Goal: Information Seeking & Learning: Learn about a topic

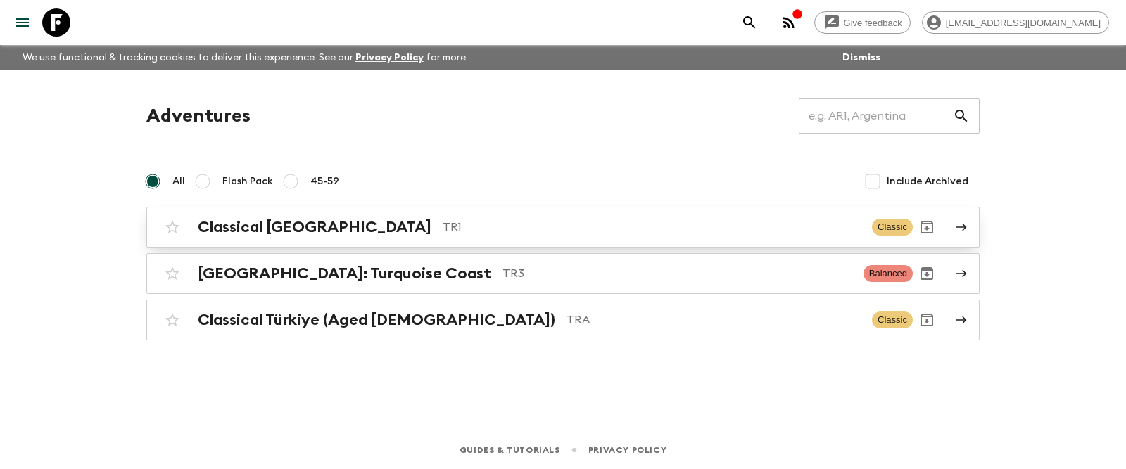
click at [301, 234] on h2 "Classical [GEOGRAPHIC_DATA]" at bounding box center [315, 227] width 234 height 18
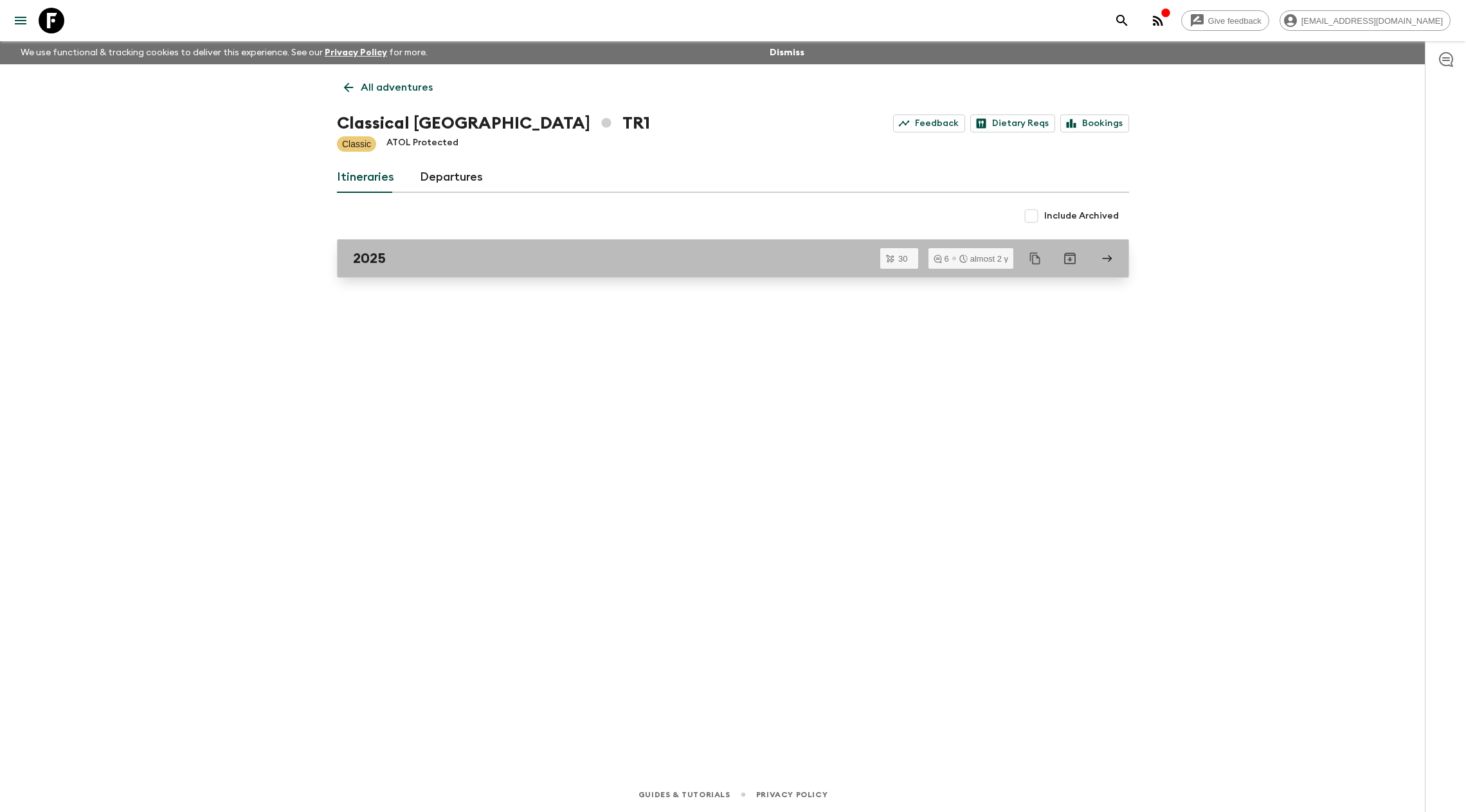
click at [455, 252] on div "2025" at bounding box center [720, 258] width 735 height 16
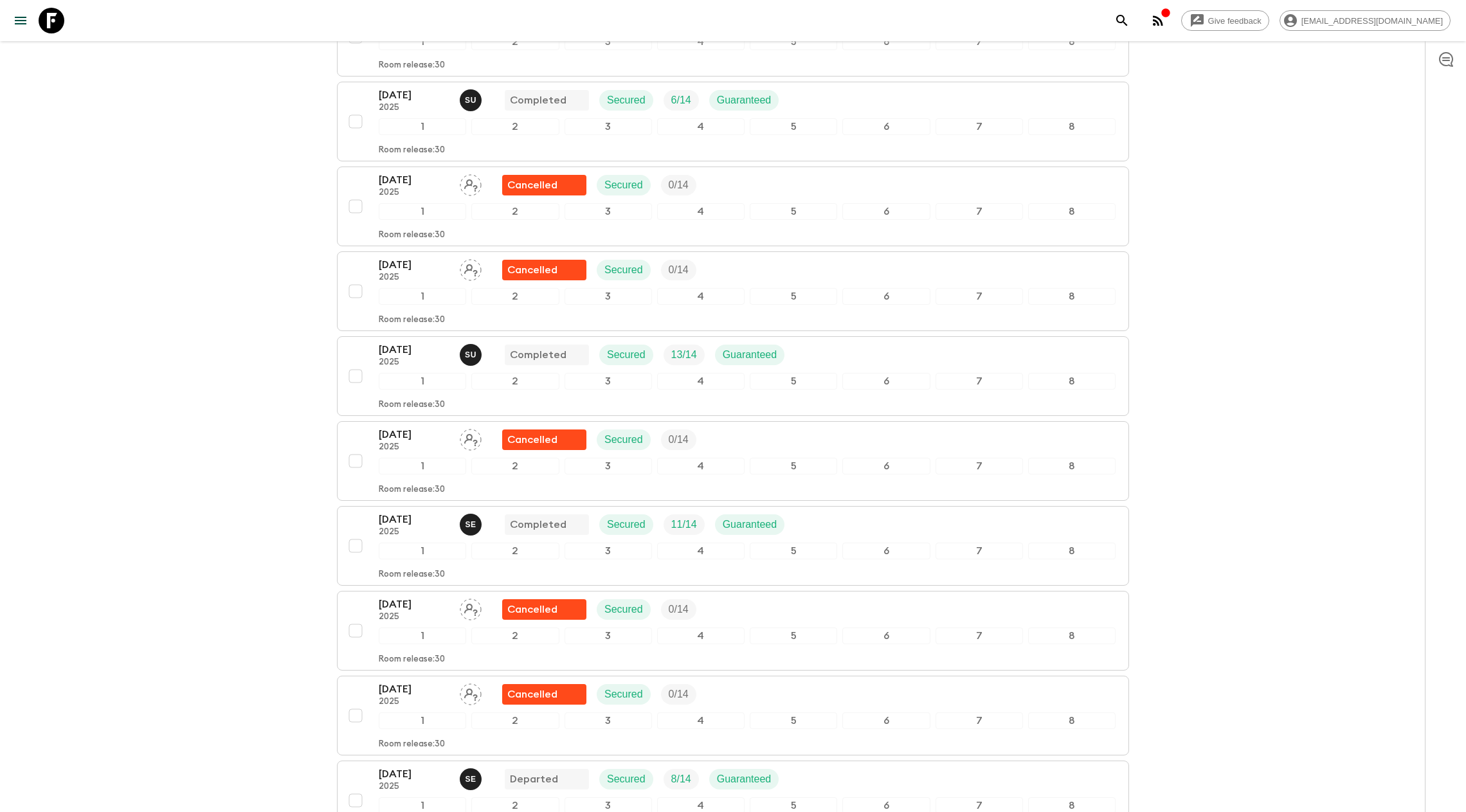
scroll to position [1226, 0]
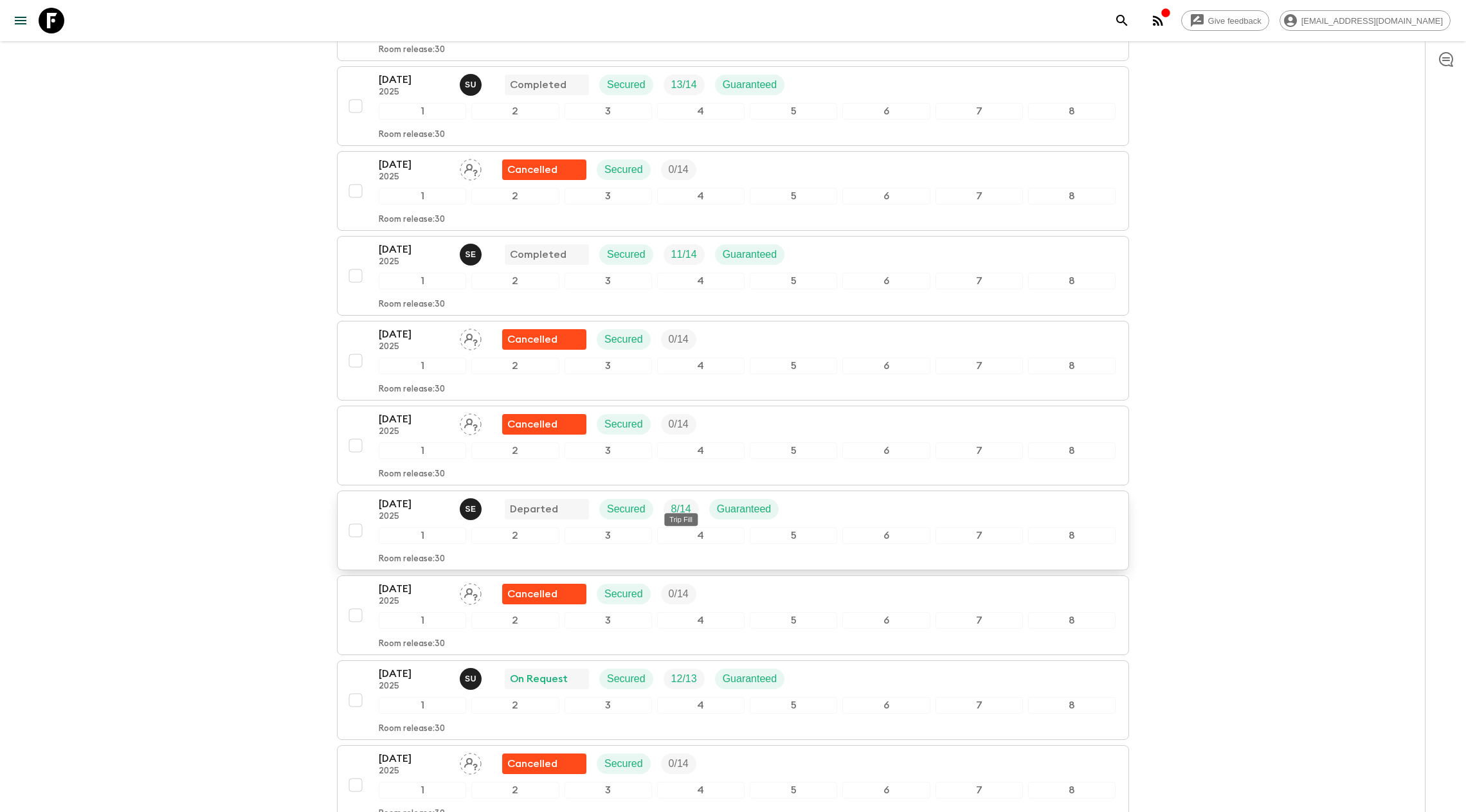
click at [674, 428] on p "8 / 14" at bounding box center [681, 509] width 20 height 16
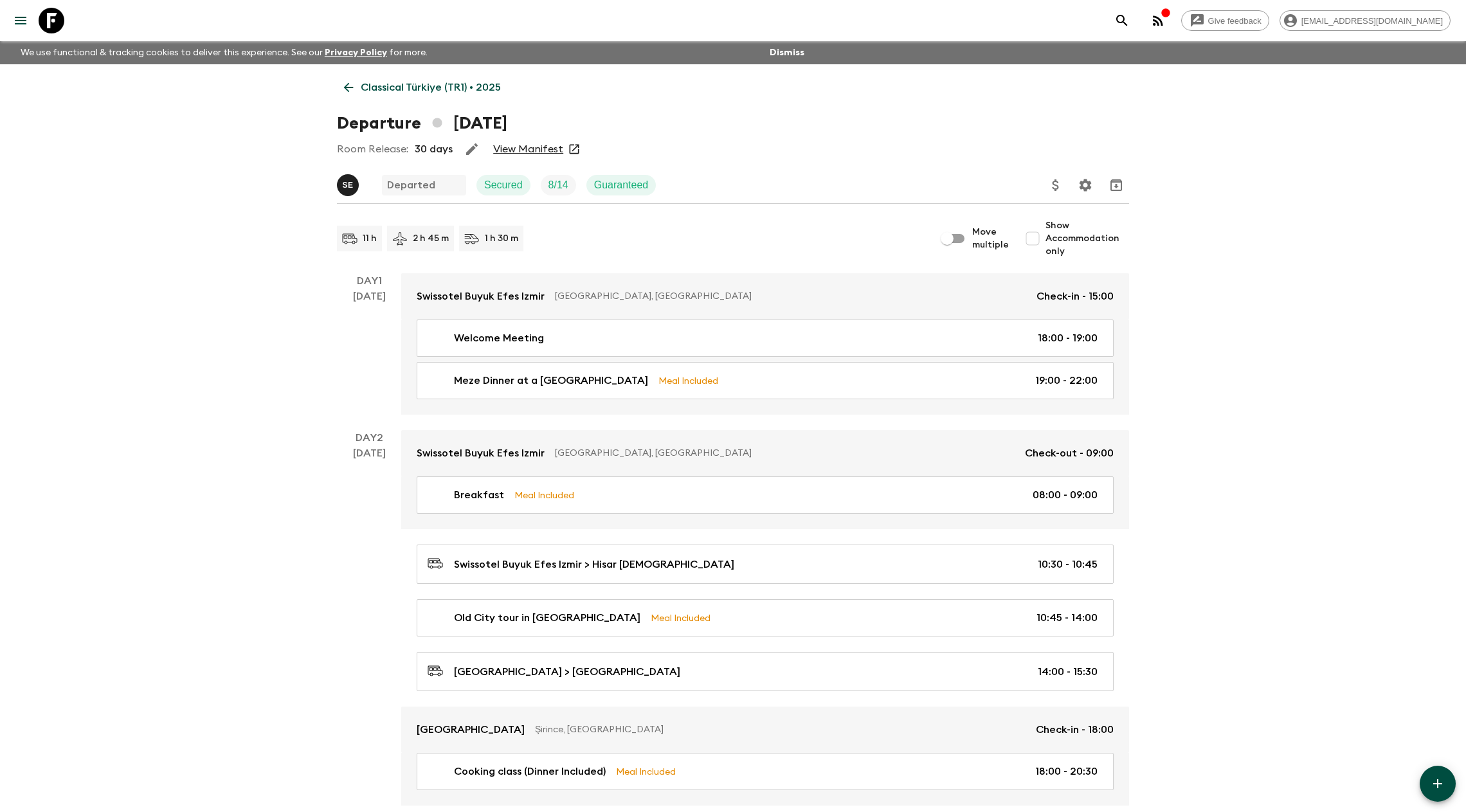
click at [522, 149] on link "View Manifest" at bounding box center [528, 149] width 70 height 13
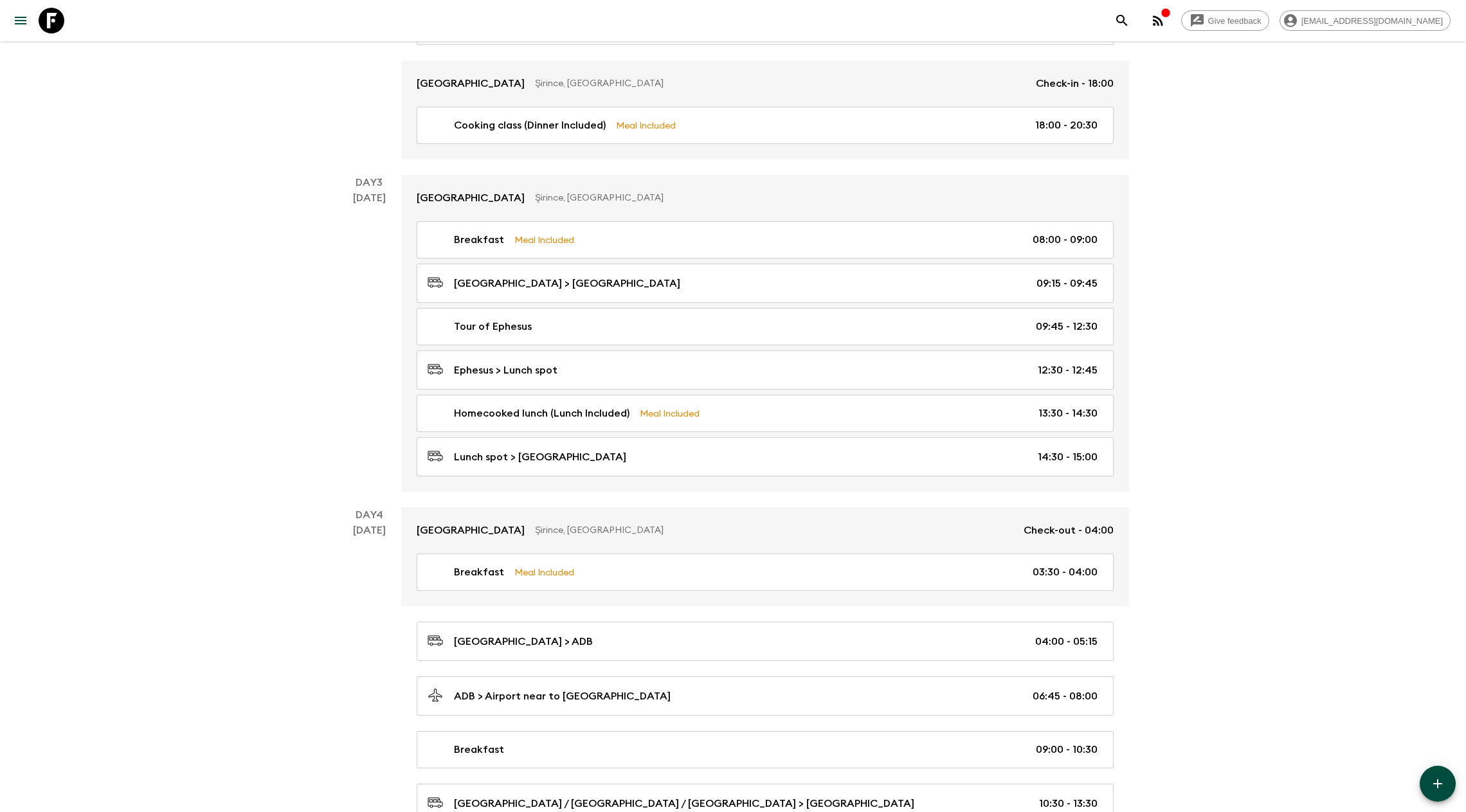
scroll to position [691, 0]
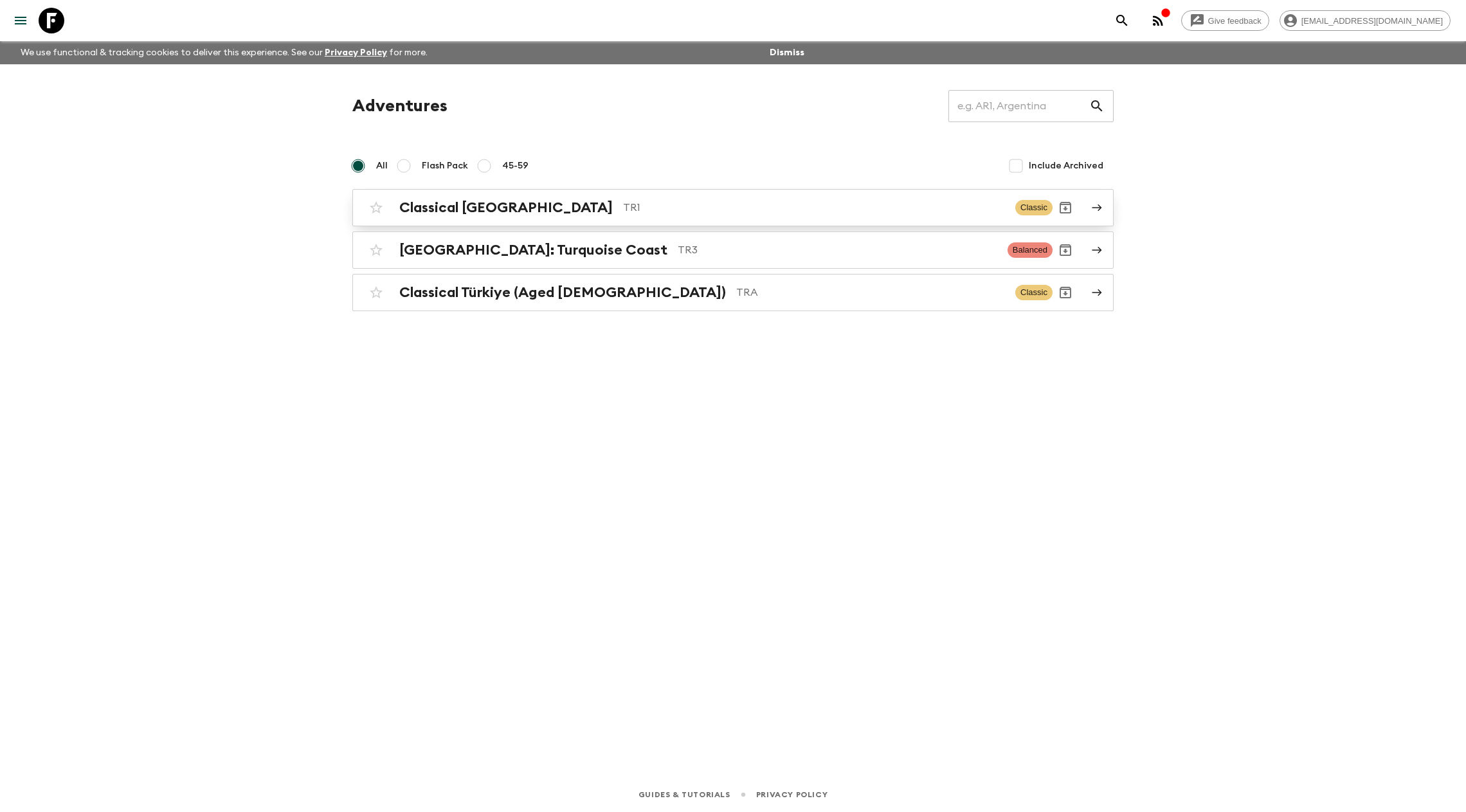
click at [469, 195] on div "Classical Türkiye TR1 Classic" at bounding box center [708, 207] width 690 height 26
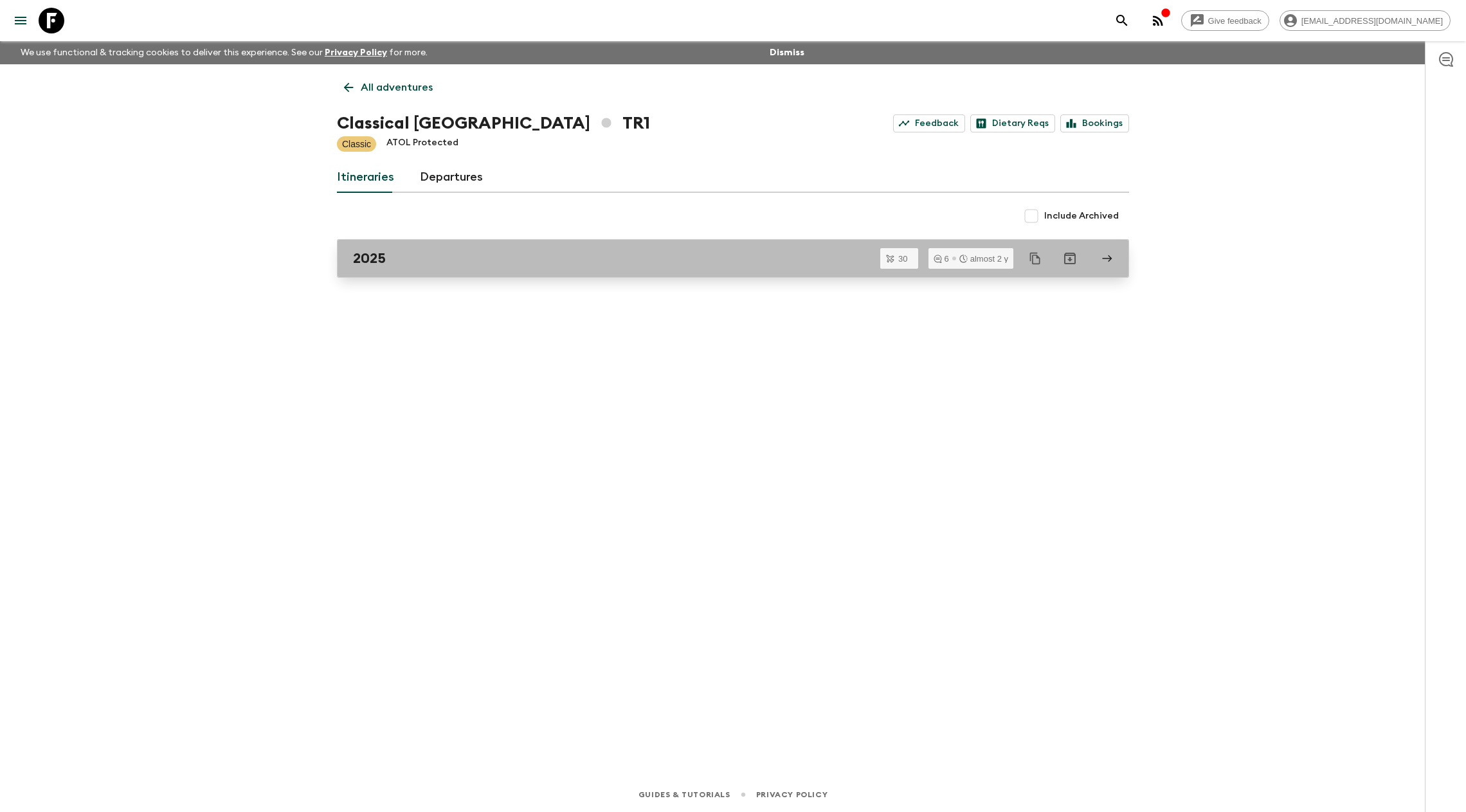
click at [466, 261] on div "2025" at bounding box center [720, 258] width 735 height 16
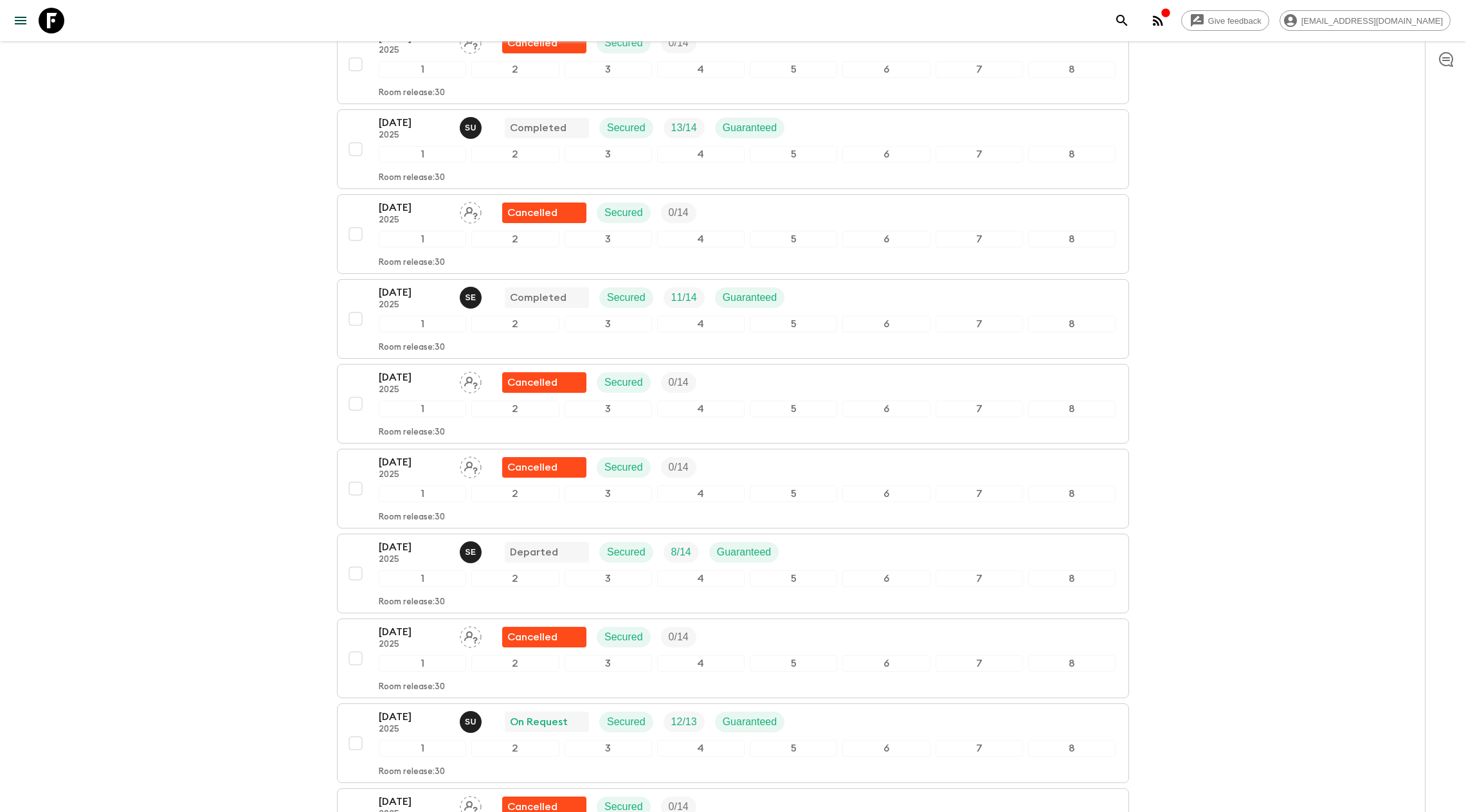
scroll to position [1191, 0]
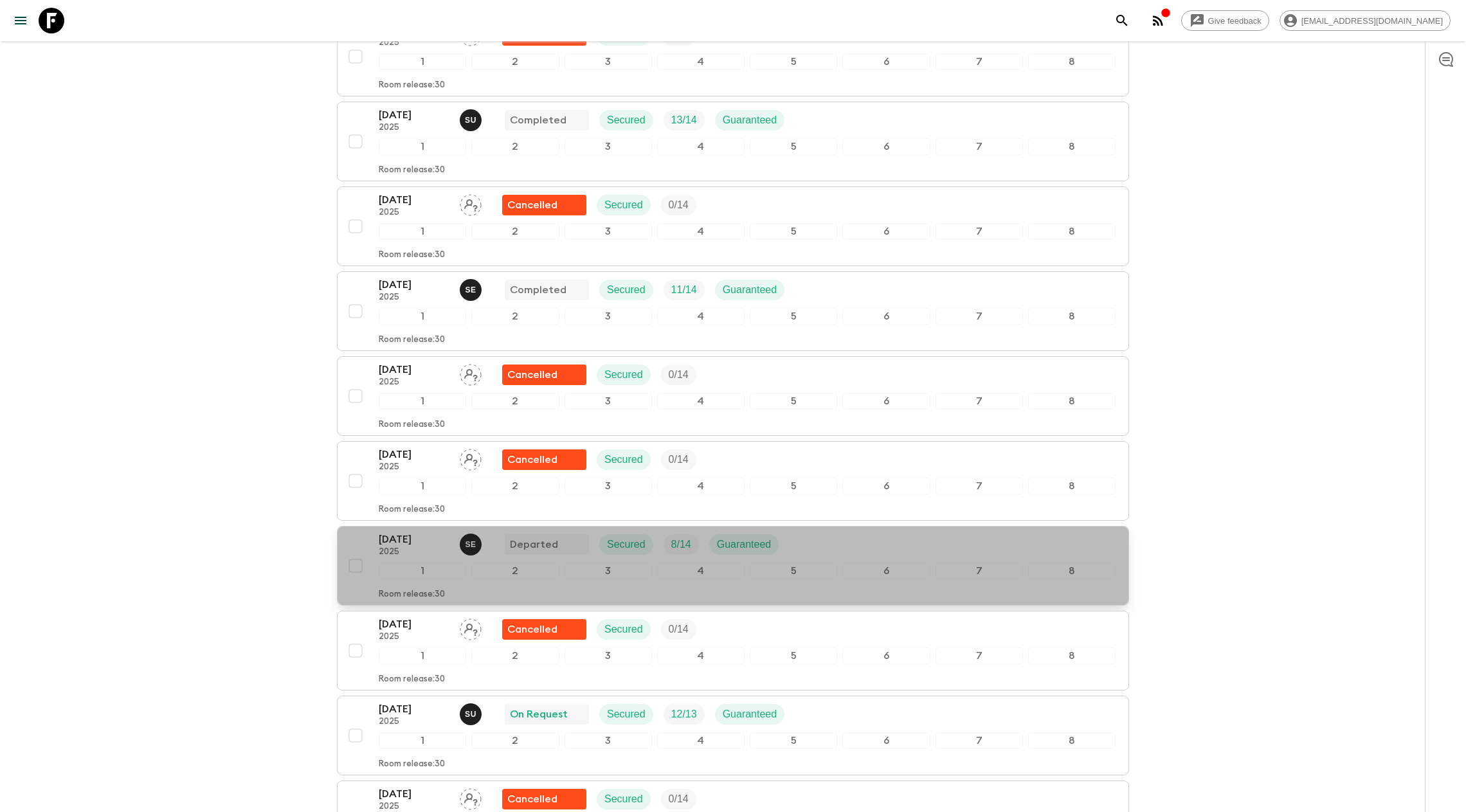
click at [414, 532] on p "03 Sep 2025" at bounding box center [414, 539] width 70 height 16
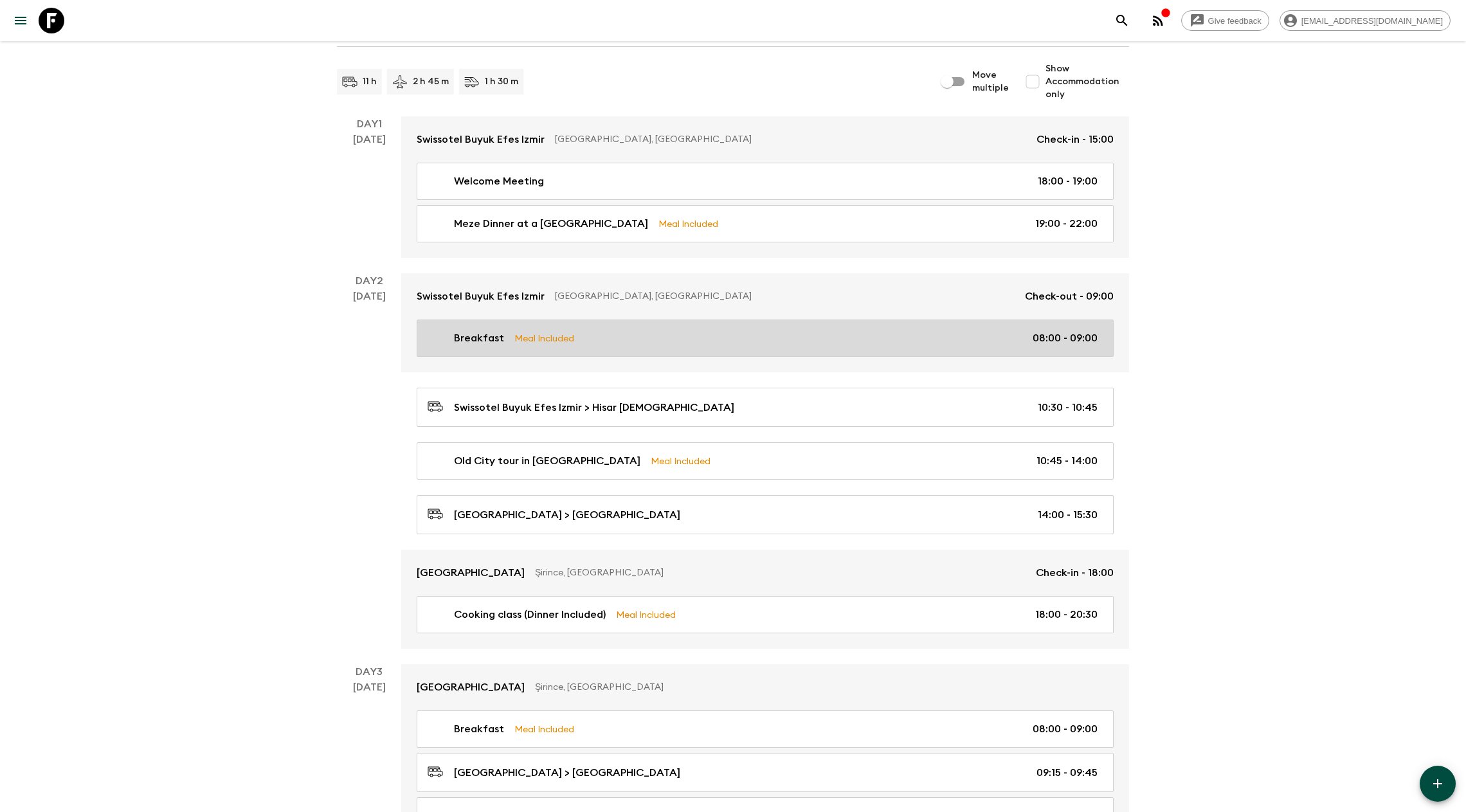
scroll to position [157, 0]
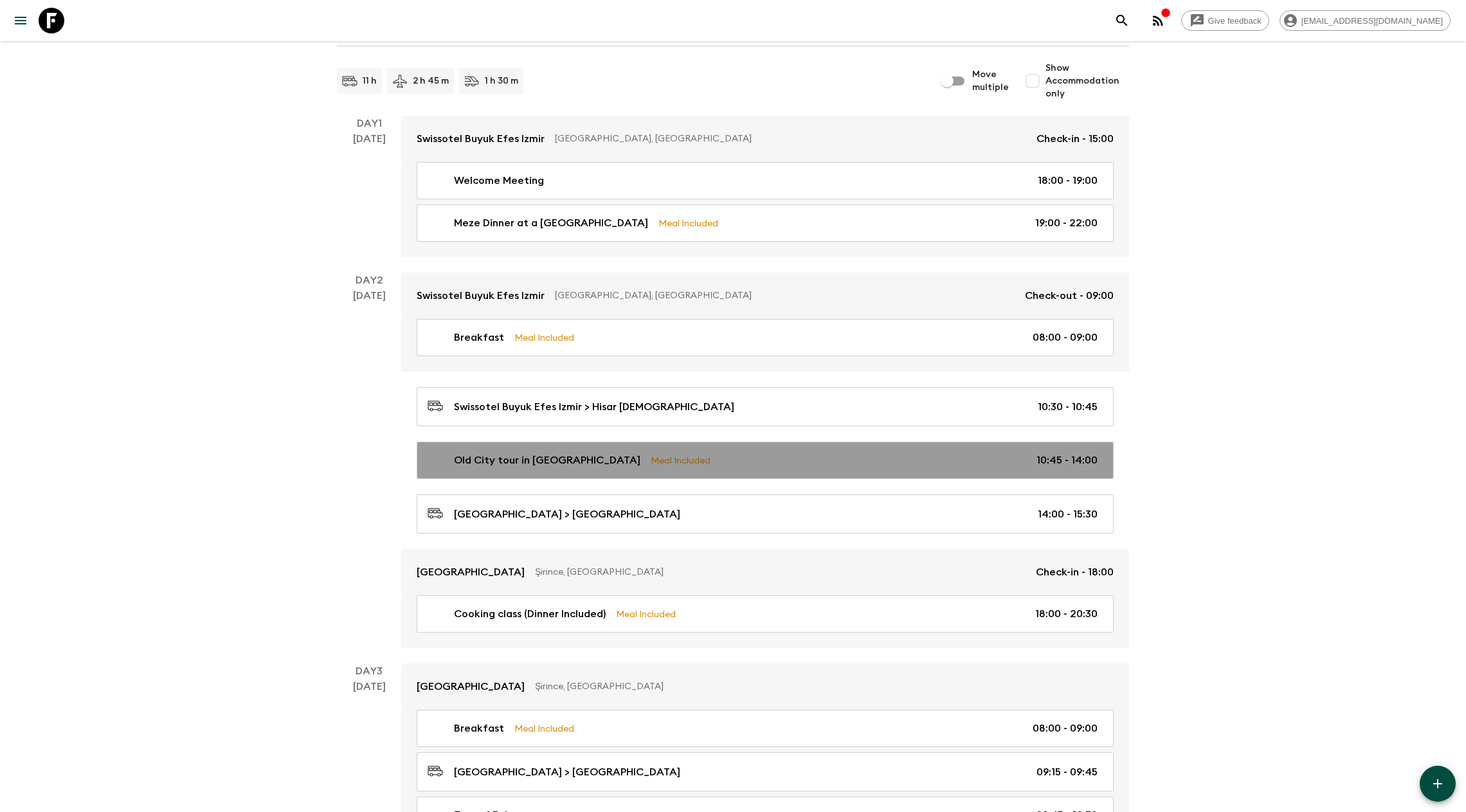
click at [549, 466] on link "Old City tour in Izmir Meal Included 10:45 - 14:00" at bounding box center [765, 460] width 697 height 37
